Goal: Information Seeking & Learning: Compare options

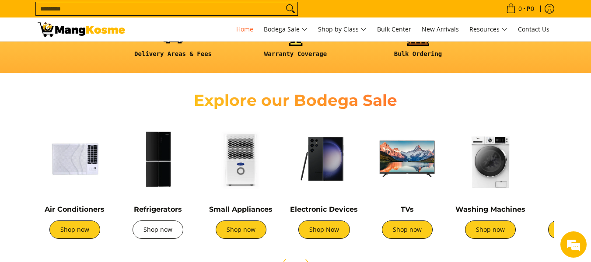
click at [157, 225] on link "Shop now" at bounding box center [158, 230] width 51 height 18
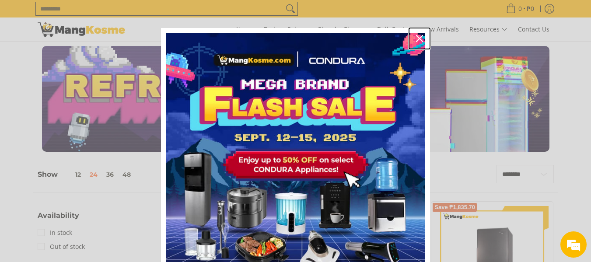
click at [416, 41] on icon "close icon" at bounding box center [419, 38] width 7 height 7
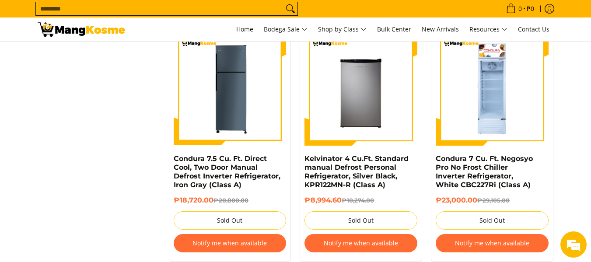
scroll to position [866, 0]
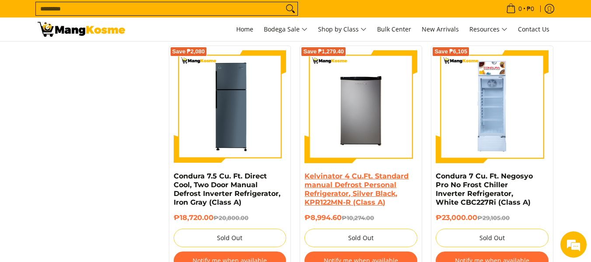
click at [337, 185] on link "Kelvinator 4 Cu.Ft. Standard manual Defrost Personal Refrigerator, Silver Black…" at bounding box center [357, 189] width 104 height 35
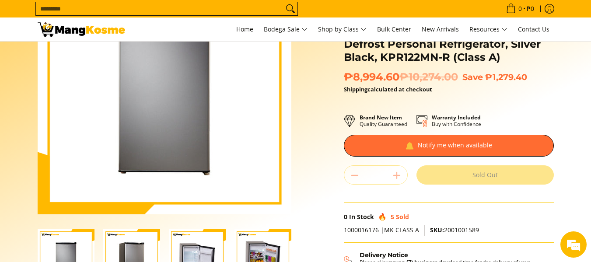
scroll to position [102, 0]
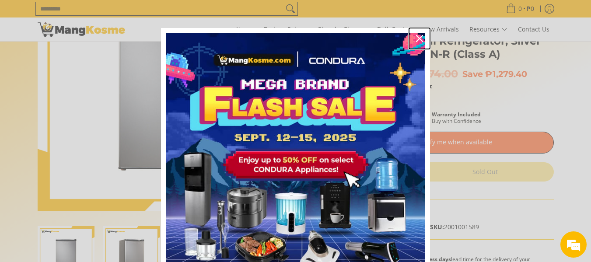
click at [419, 40] on icon "close icon" at bounding box center [419, 38] width 7 height 7
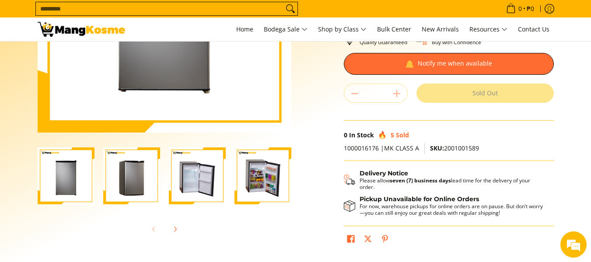
scroll to position [183, 0]
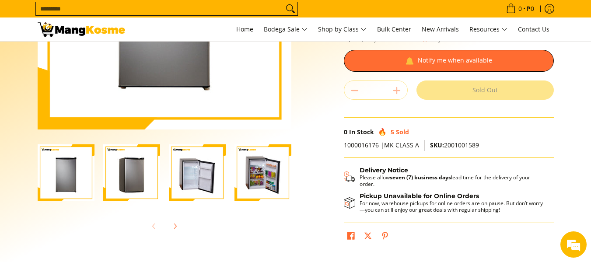
click at [258, 186] on img "Kelvinator 4 Cu.Ft. Standard manual Defrost Personal Refrigerator, Silver Black…" at bounding box center [263, 172] width 57 height 57
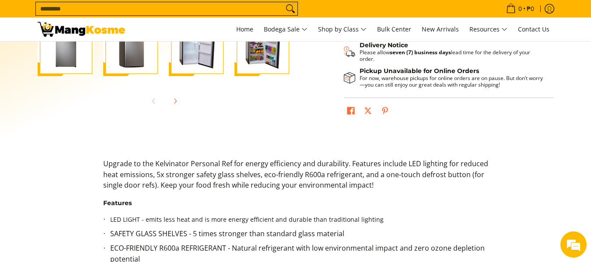
scroll to position [351, 0]
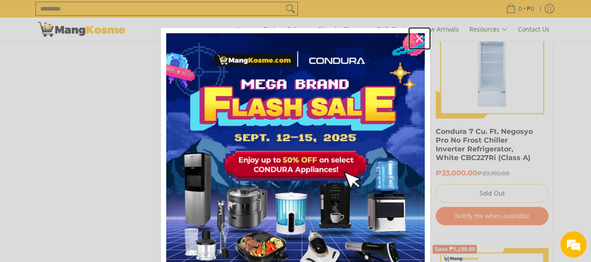
click at [417, 33] on div "Close" at bounding box center [420, 39] width 14 height 14
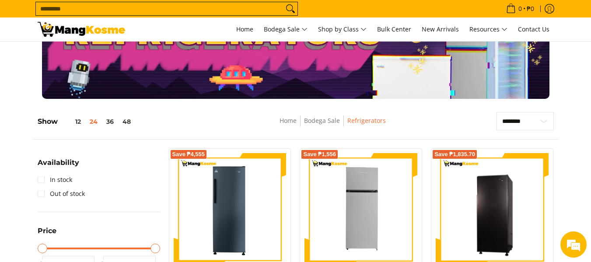
scroll to position [49, 0]
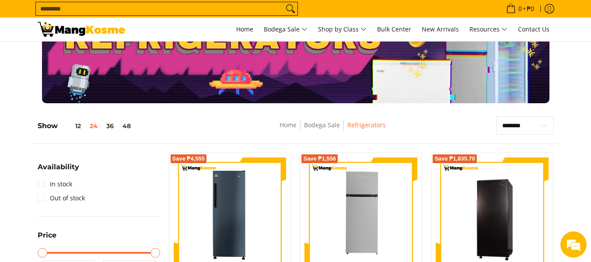
click at [186, 11] on input "Search..." at bounding box center [160, 8] width 248 height 13
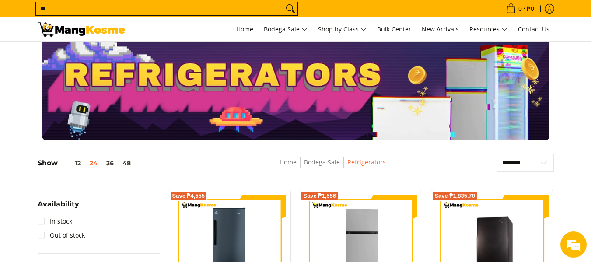
scroll to position [0, 0]
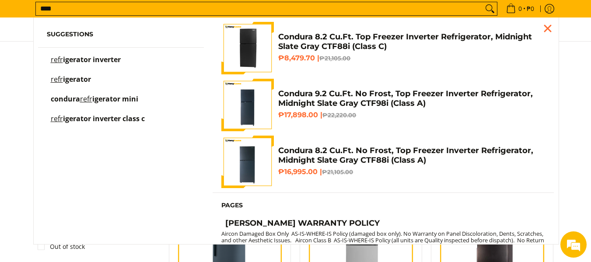
type input "****"
click at [60, 81] on mark "refr" at bounding box center [57, 79] width 12 height 10
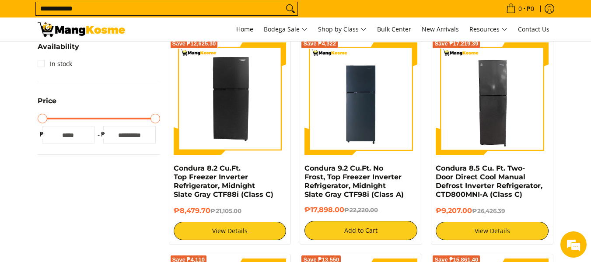
scroll to position [196, 0]
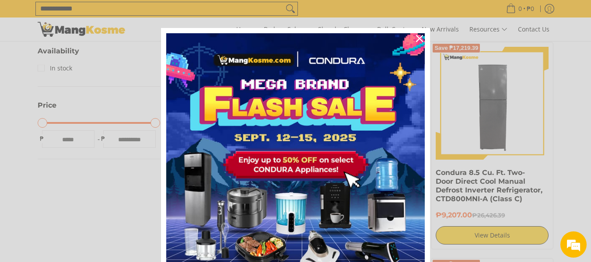
click at [416, 37] on icon "close icon" at bounding box center [419, 38] width 7 height 7
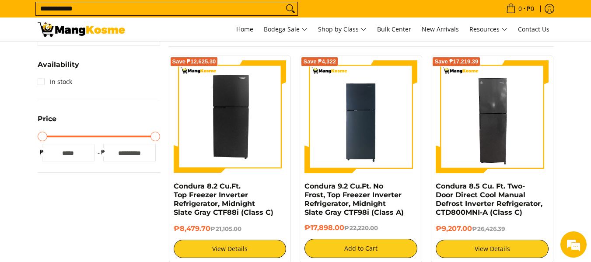
scroll to position [178, 0]
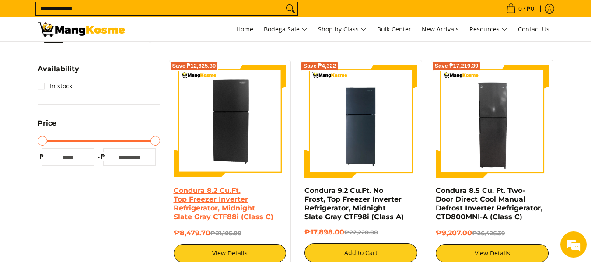
click at [238, 195] on link "Condura 8.2 Cu.Ft. Top Freezer Inverter Refrigerator, Midnight Slate Gray CTF88…" at bounding box center [224, 203] width 100 height 35
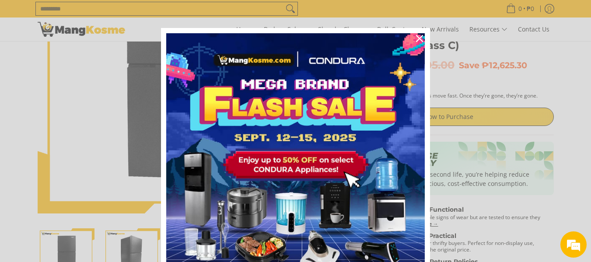
scroll to position [103, 0]
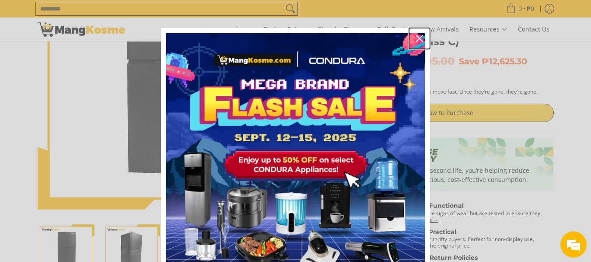
click at [416, 37] on icon "close icon" at bounding box center [419, 38] width 7 height 7
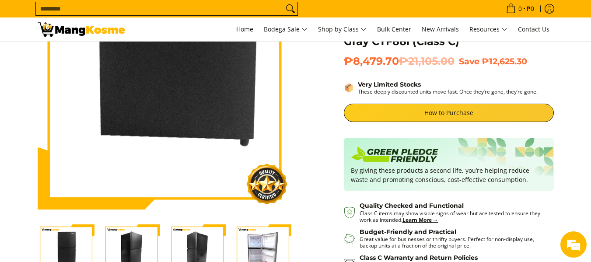
click at [160, 158] on img at bounding box center [165, 83] width 254 height 254
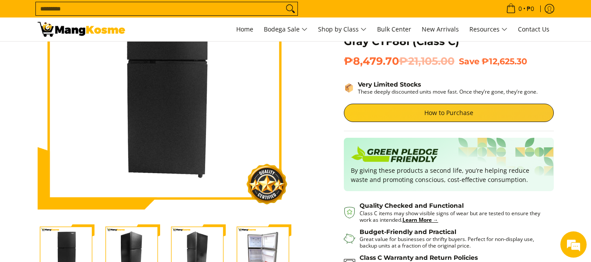
scroll to position [0, 0]
click at [256, 245] on img "Condura 8.2 Cu.Ft. Top Freezer Inverter Refrigerator, Midnight Slate Gray CTF88…" at bounding box center [263, 253] width 57 height 57
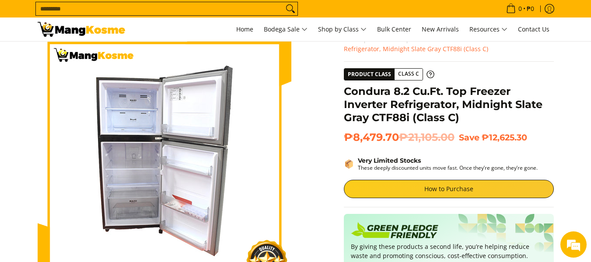
scroll to position [29, 0]
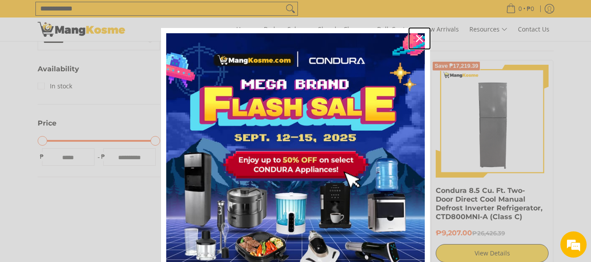
click at [416, 37] on icon "close icon" at bounding box center [419, 38] width 7 height 7
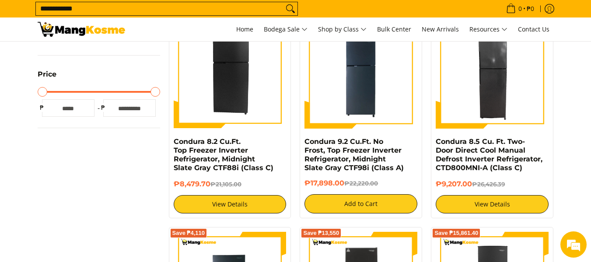
scroll to position [262, 0]
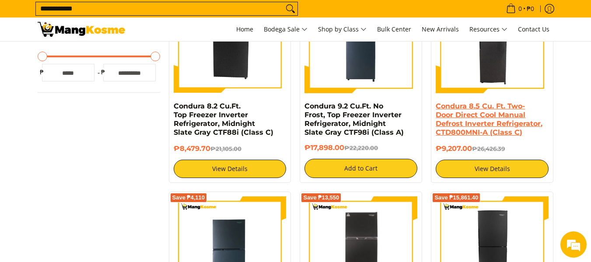
click at [468, 112] on link "Condura 8.5 Cu. Ft. Two-Door Direct Cool Manual Defrost Inverter Refrigerator, …" at bounding box center [489, 119] width 107 height 35
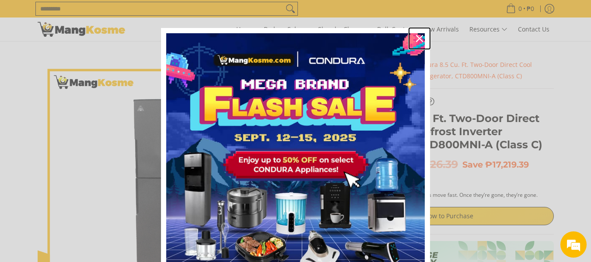
click at [416, 38] on icon "close icon" at bounding box center [419, 38] width 7 height 7
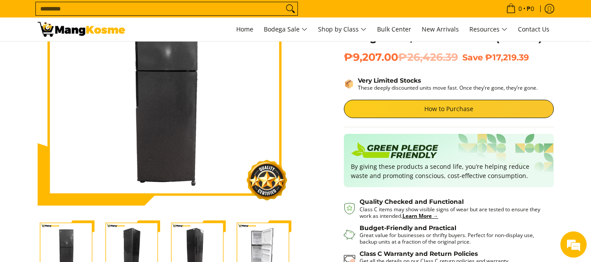
scroll to position [105, 0]
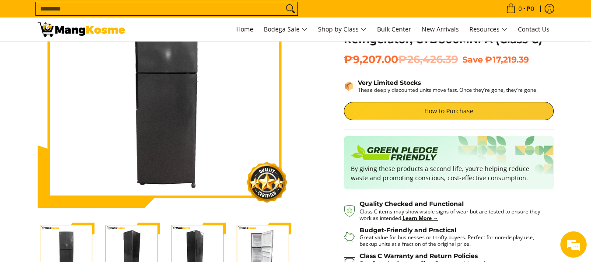
click at [264, 246] on img "Condura 8.5 Cu. Ft. Two-Door Direct Cool Manual Defrost Inverter Refrigerator, …" at bounding box center [263, 251] width 57 height 57
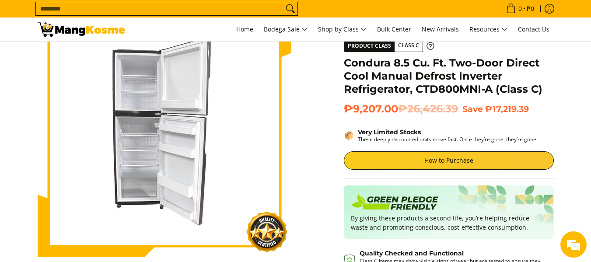
scroll to position [53, 0]
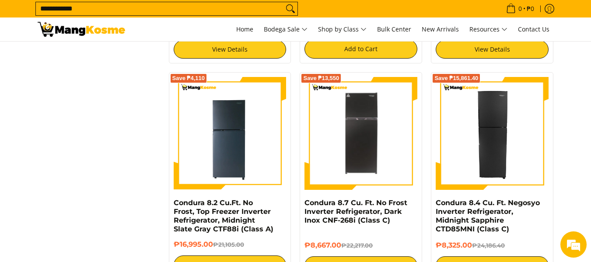
scroll to position [385, 0]
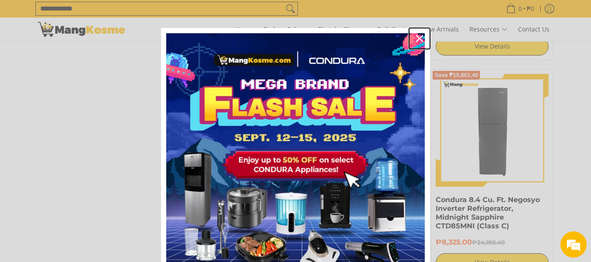
click at [419, 37] on icon "close icon" at bounding box center [419, 38] width 7 height 7
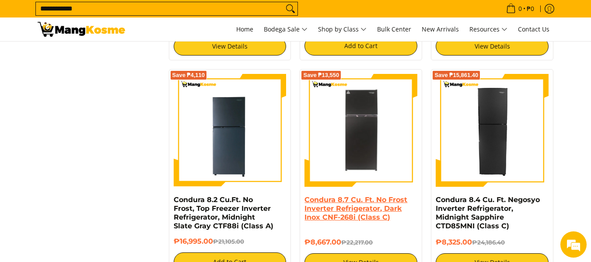
scroll to position [0, 0]
click at [369, 207] on link "Condura 8.7 Cu. Ft. No Frost Inverter Refrigerator, Dark Inox CNF-268i (Class C)" at bounding box center [356, 209] width 103 height 26
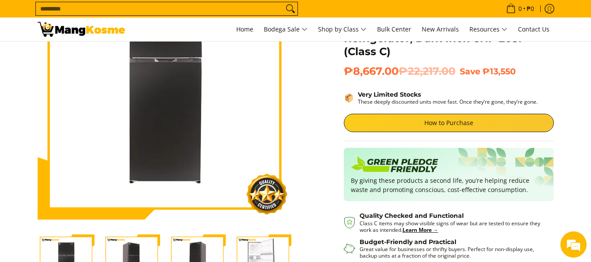
scroll to position [105, 0]
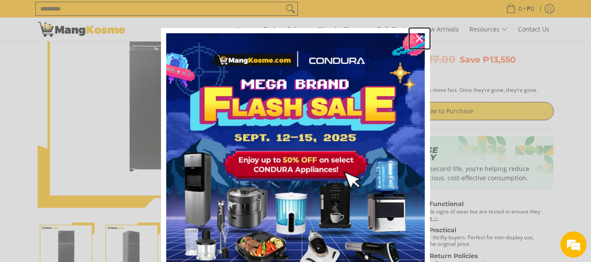
click at [416, 40] on icon "close icon" at bounding box center [419, 38] width 7 height 7
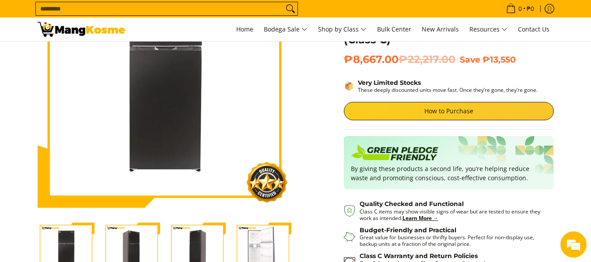
click at [263, 241] on img "Condura 8.7 Cu. Ft. No Frost Inverter Refrigerator, Dark Inox CNF-268i (Class C…" at bounding box center [263, 252] width 57 height 56
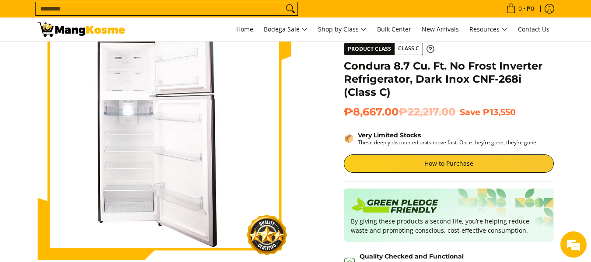
scroll to position [0, 0]
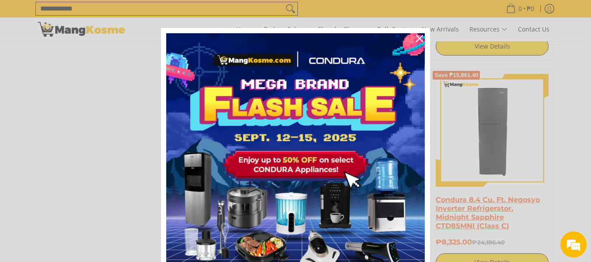
click at [517, 209] on div "Marketing offer form" at bounding box center [295, 131] width 591 height 262
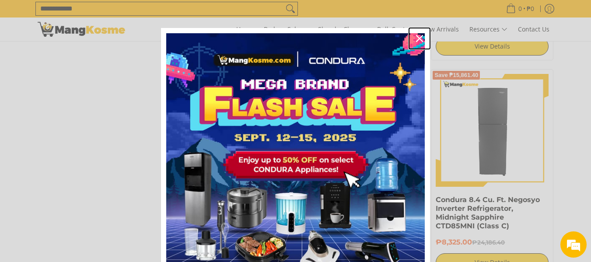
click at [416, 35] on icon "close icon" at bounding box center [419, 38] width 7 height 7
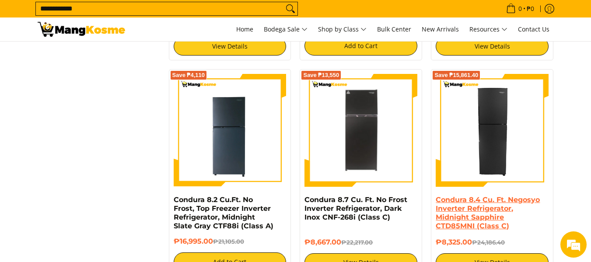
click at [476, 202] on link "Condura 8.4 Cu. Ft. Negosyo Inverter Refrigerator, Midnight Sapphire CTD85MNI (…" at bounding box center [488, 213] width 104 height 35
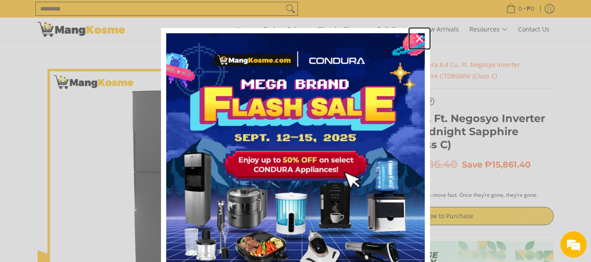
click at [416, 39] on icon "close icon" at bounding box center [419, 38] width 7 height 7
